Goal: Communication & Community: Connect with others

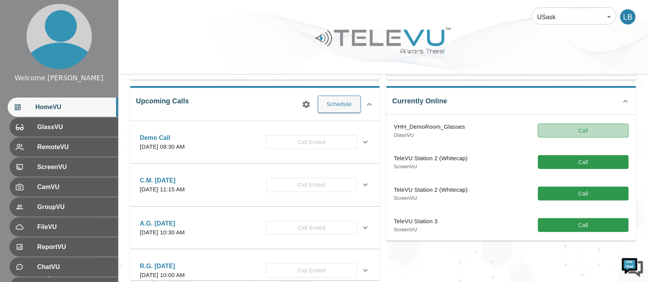
click at [599, 129] on button "Call" at bounding box center [583, 131] width 91 height 14
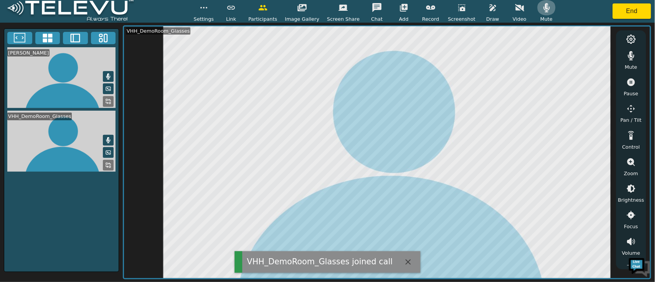
click at [542, 9] on icon "button" at bounding box center [546, 7] width 9 height 9
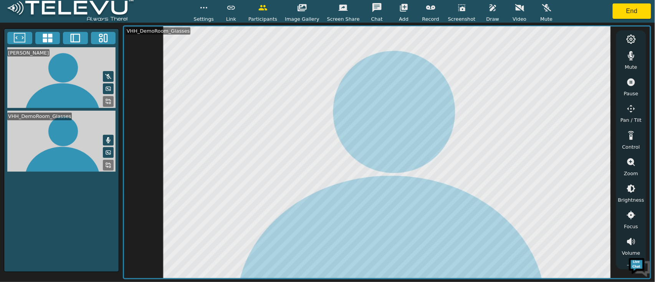
click at [631, 55] on icon "button" at bounding box center [632, 55] width 7 height 9
click at [640, 13] on button "End" at bounding box center [632, 10] width 38 height 15
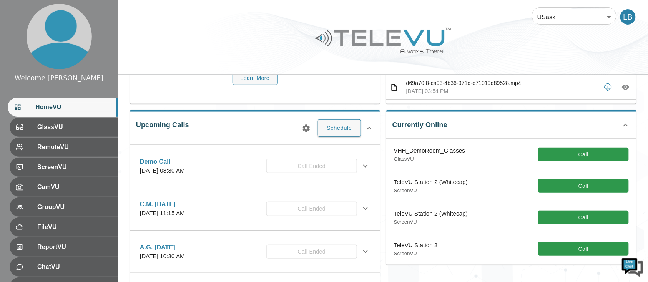
scroll to position [102, 0]
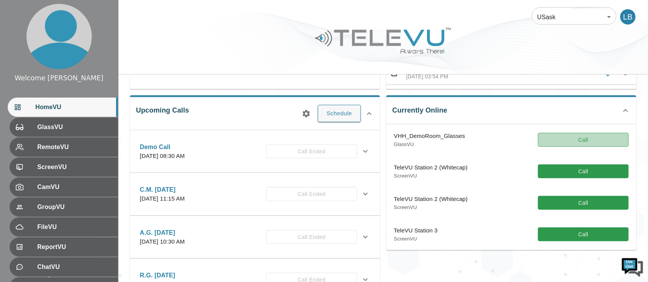
click at [598, 138] on button "Call" at bounding box center [583, 140] width 91 height 14
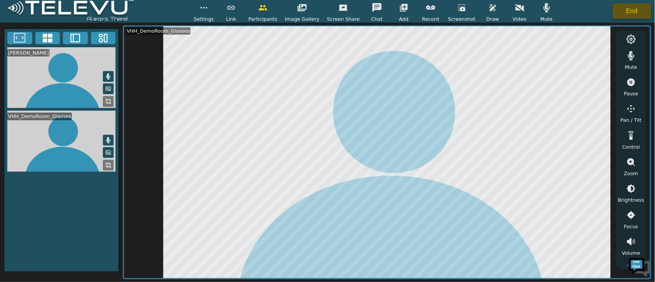
click at [632, 12] on button "End" at bounding box center [632, 10] width 38 height 15
